Goal: Information Seeking & Learning: Learn about a topic

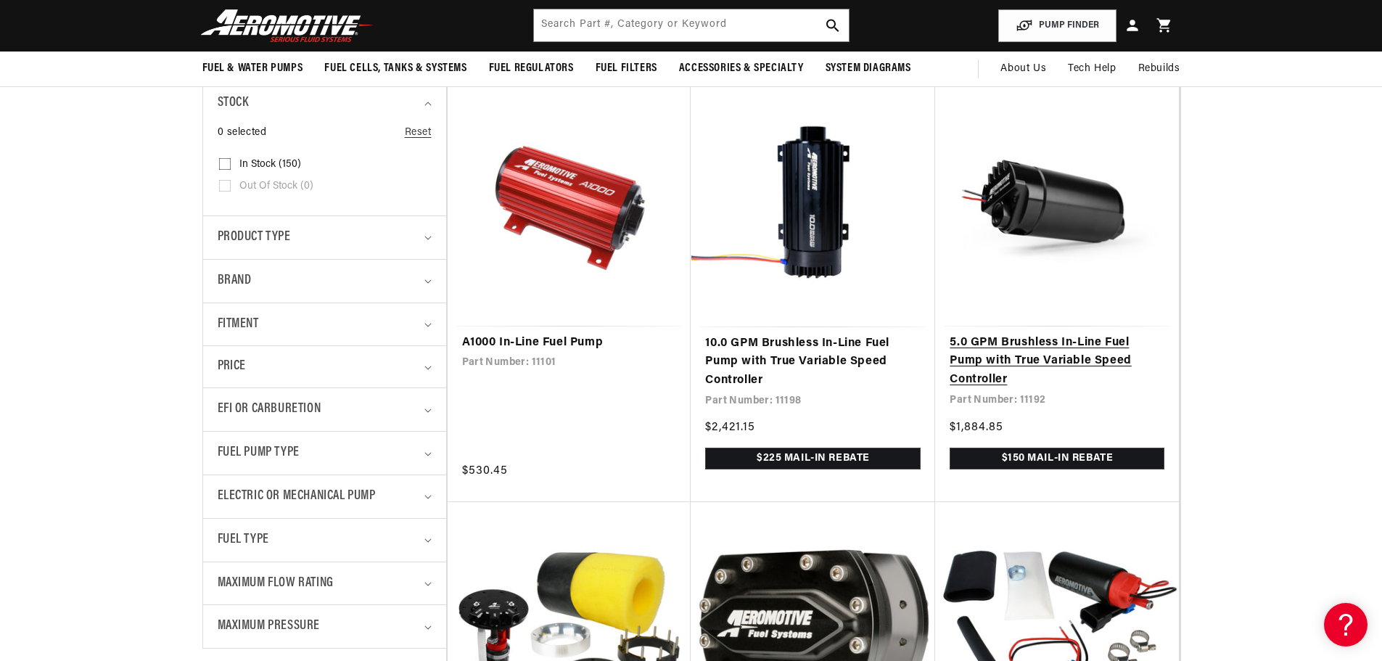
click at [990, 341] on link "5.0 GPM Brushless In-Line Fuel Pump with True Variable Speed Controller" at bounding box center [1056, 362] width 215 height 56
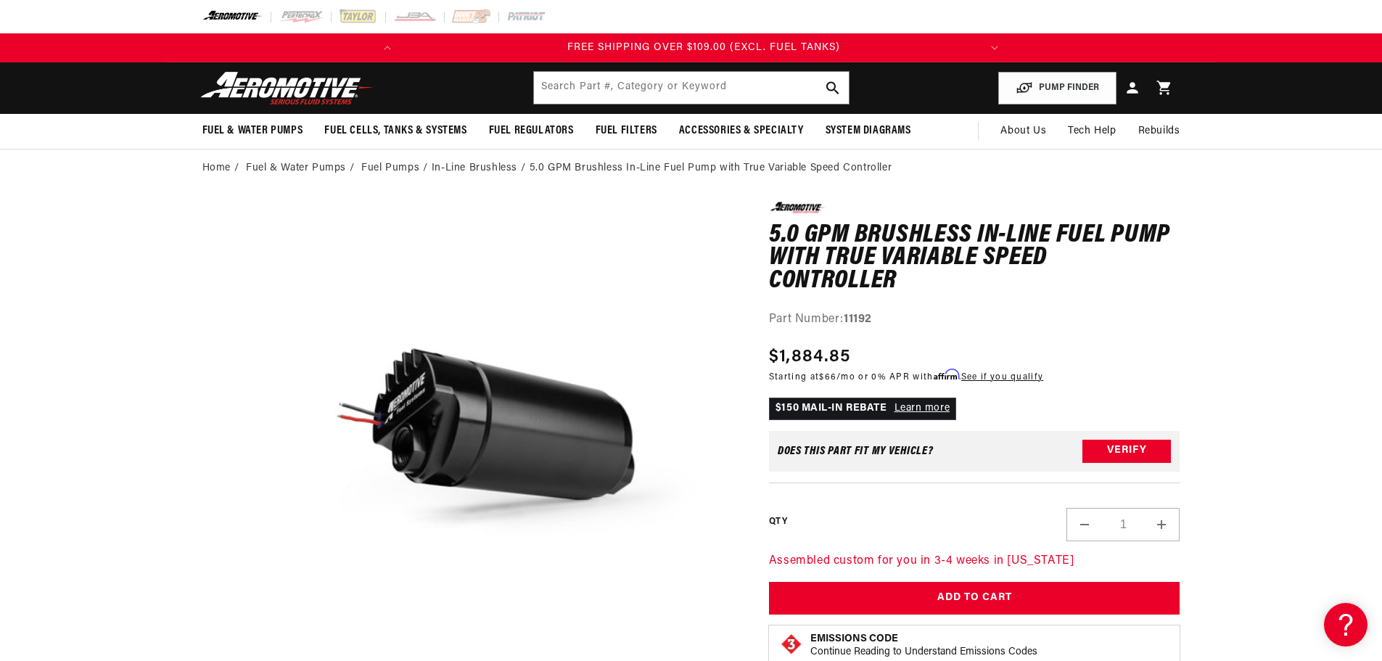
scroll to position [0, 574]
click at [387, 173] on link "Fuel Pumps" at bounding box center [390, 168] width 58 height 16
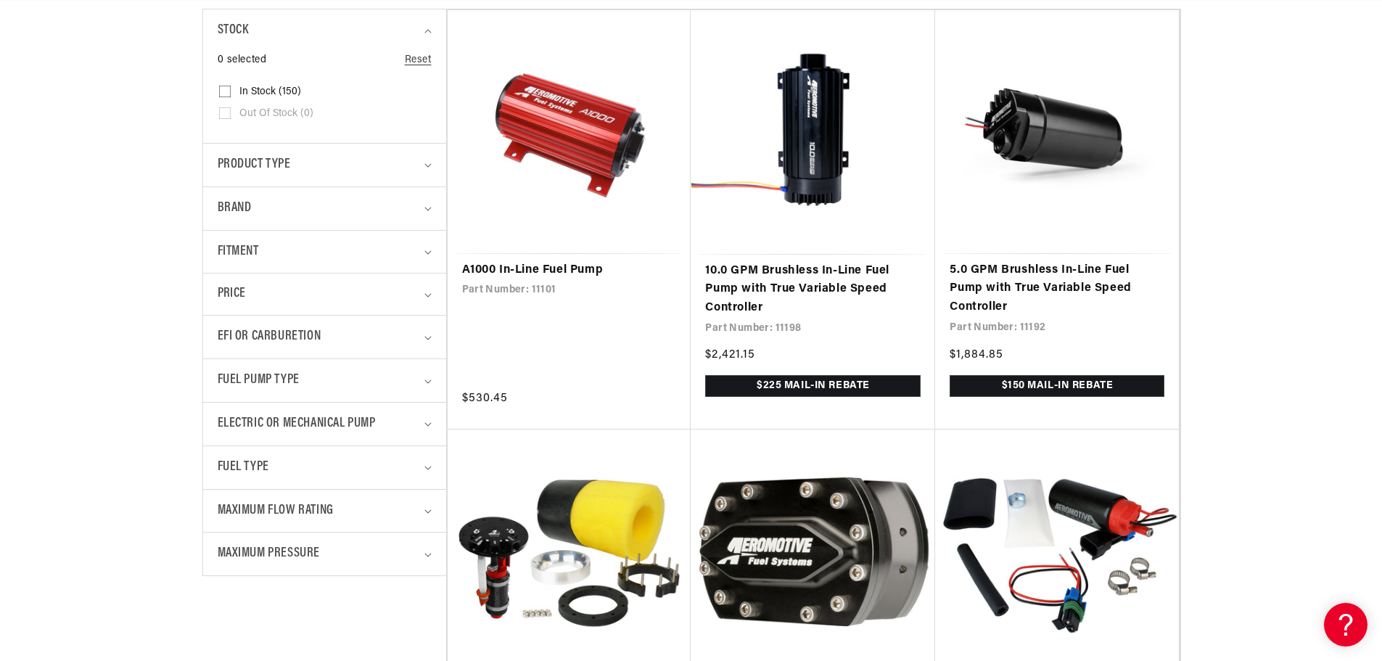
scroll to position [0, 574]
click at [432, 558] on details "Maximum Pressure 0 selected Reset Maximum Pressure 15 PSI (2) 15 PSI (2 product…" at bounding box center [324, 554] width 243 height 44
click at [426, 562] on summary "Maximum Pressure" at bounding box center [325, 553] width 214 height 43
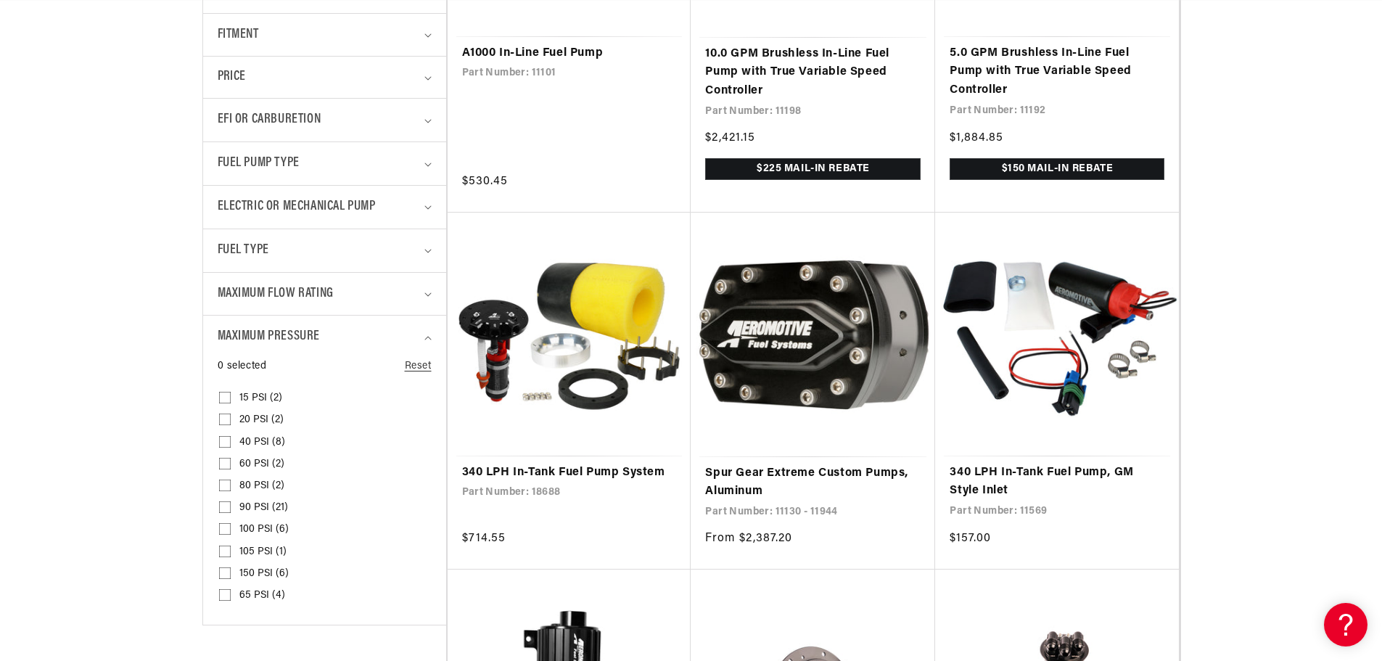
scroll to position [653, 0]
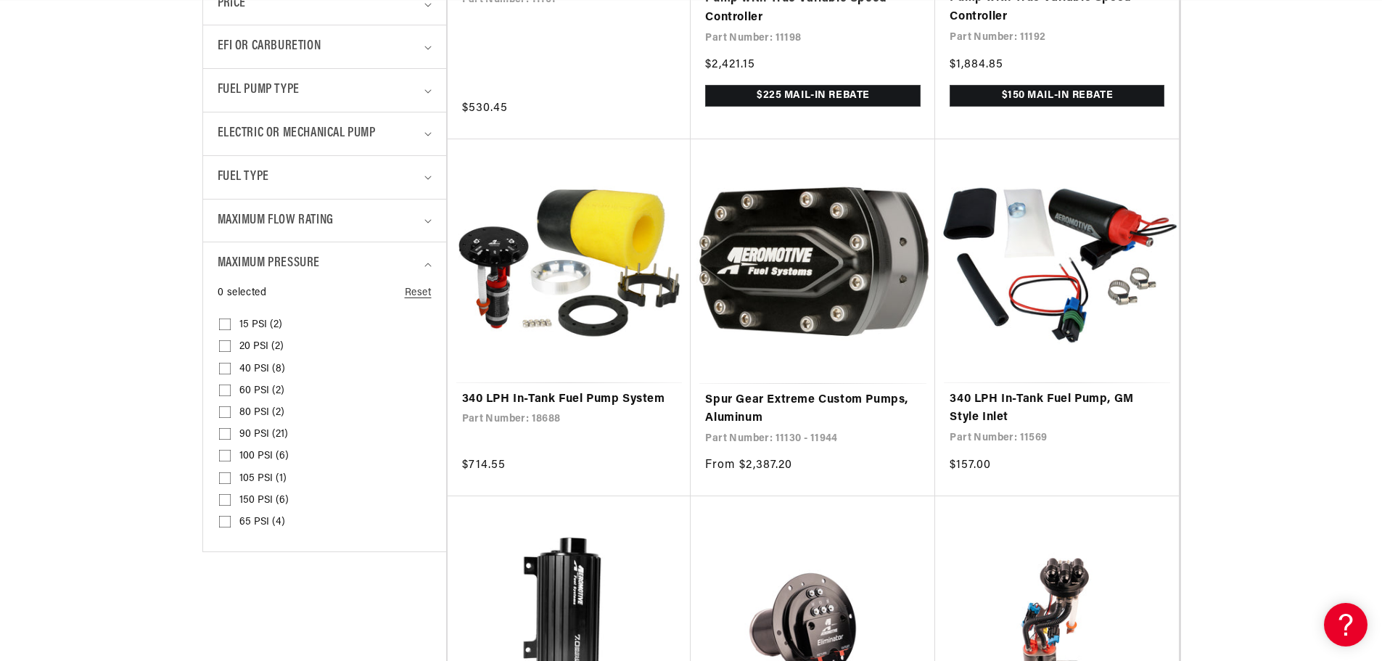
click at [228, 318] on rect at bounding box center [225, 324] width 12 height 12
click at [228, 321] on input "15 PSI (2) 15 PSI (2 products)" at bounding box center [225, 327] width 12 height 12
checkbox input "true"
